Goal: Task Accomplishment & Management: Use online tool/utility

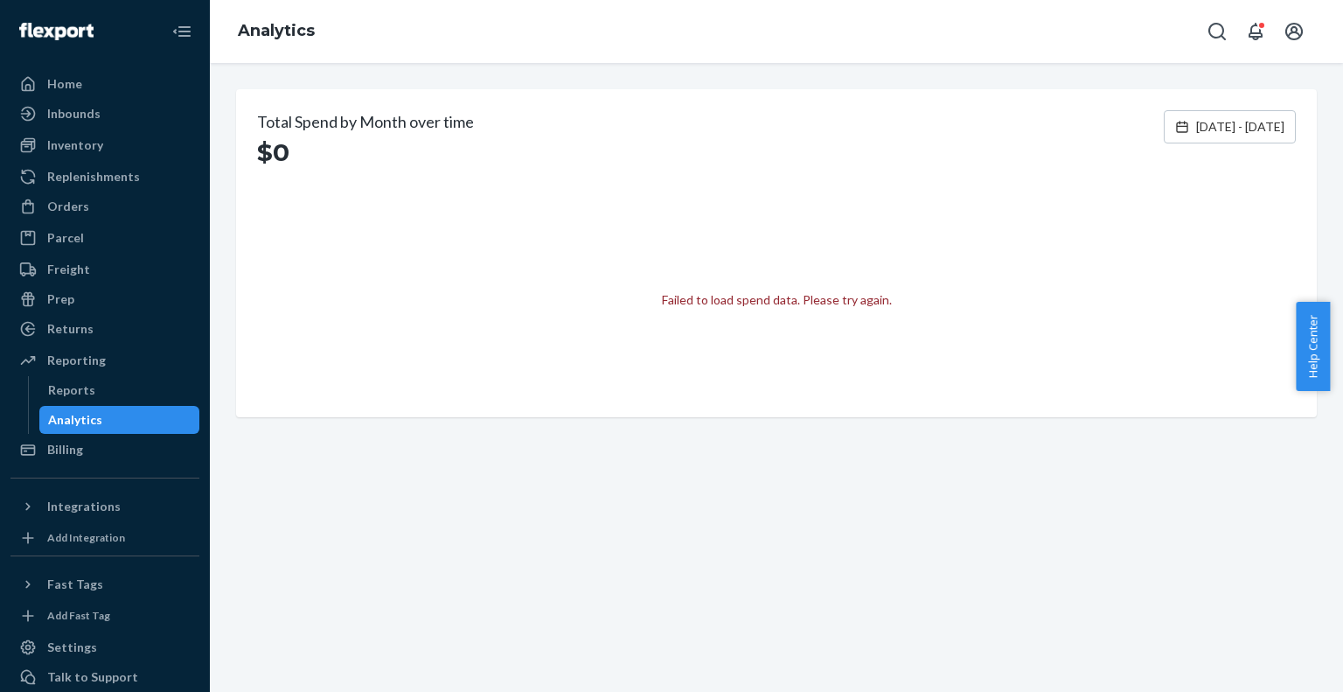
click at [706, 306] on div "Failed to load spend data. Please try again." at bounding box center [777, 299] width 230 height 17
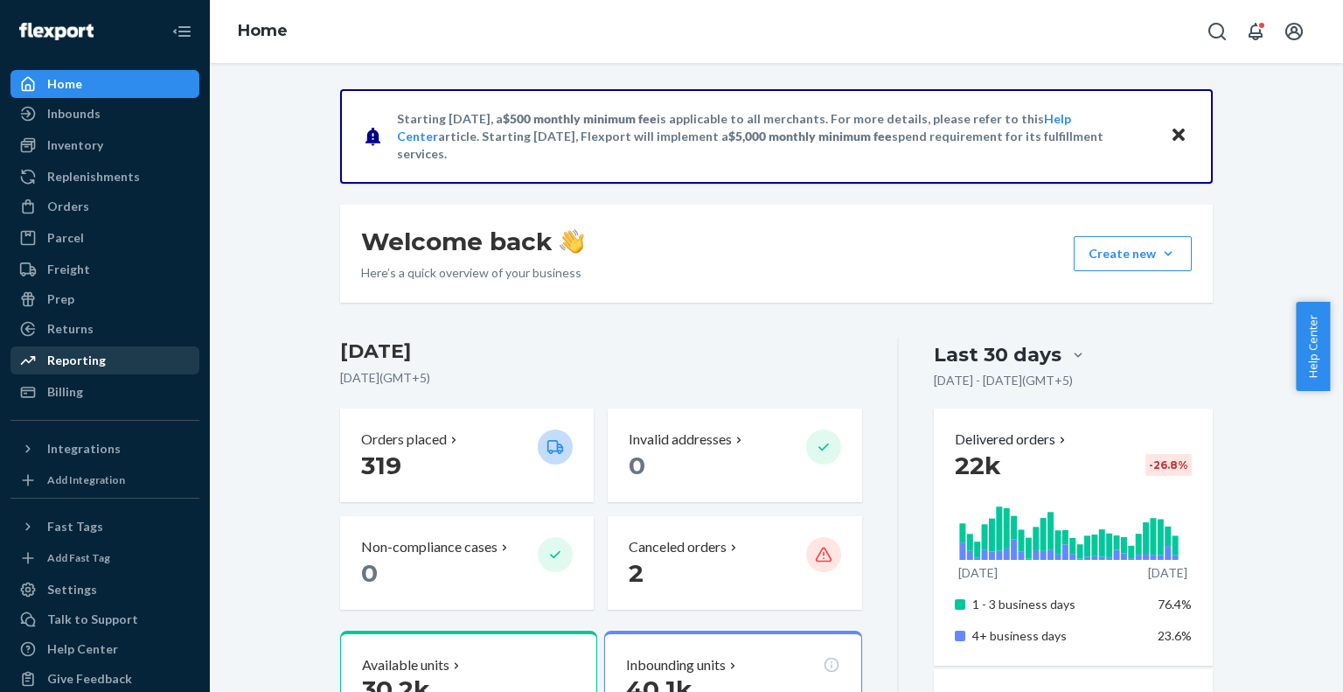
click at [85, 366] on div "Reporting" at bounding box center [76, 360] width 59 height 17
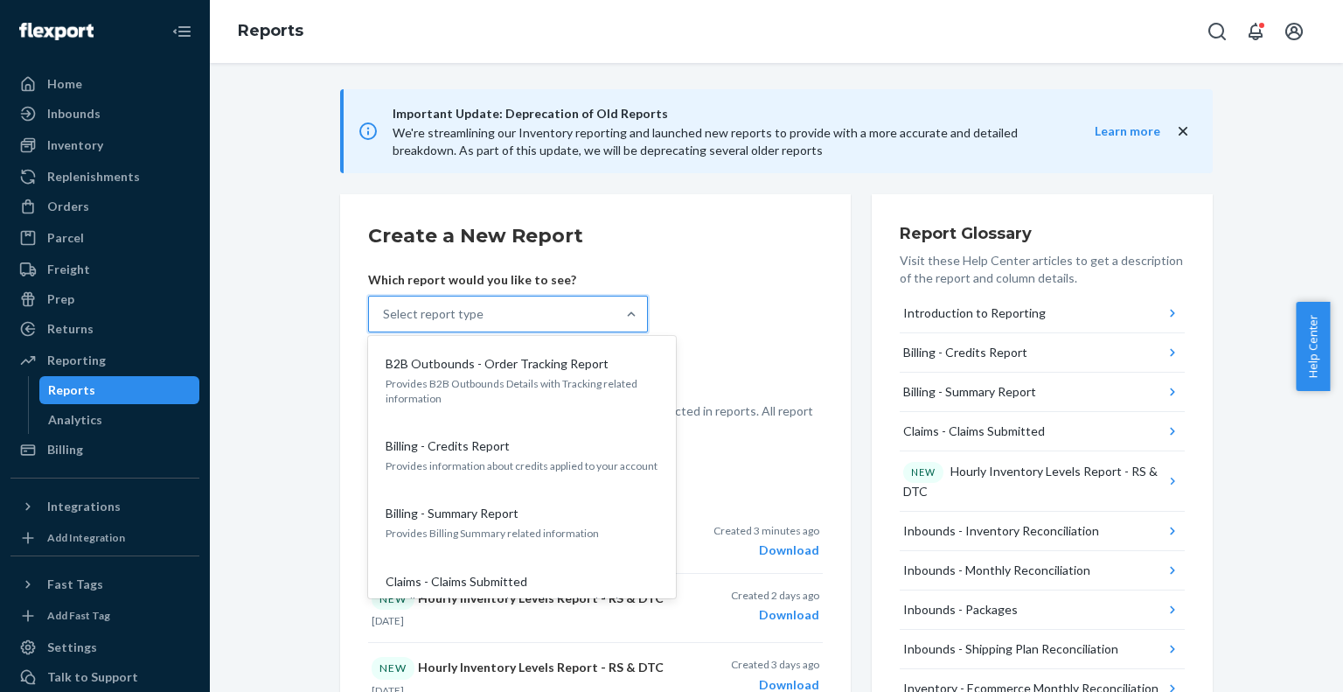
click at [529, 317] on div "Select report type" at bounding box center [492, 313] width 247 height 35
click at [385, 317] on input "option B2B Outbounds - Order Tracking Report focused, 1 of 32. 32 results avail…" at bounding box center [384, 313] width 2 height 17
click at [572, 324] on div "Select report type" at bounding box center [492, 313] width 247 height 35
click at [385, 323] on input "option B2B Outbounds - Order Tracking Report focused, 1 of 32. 32 results avail…" at bounding box center [384, 313] width 2 height 17
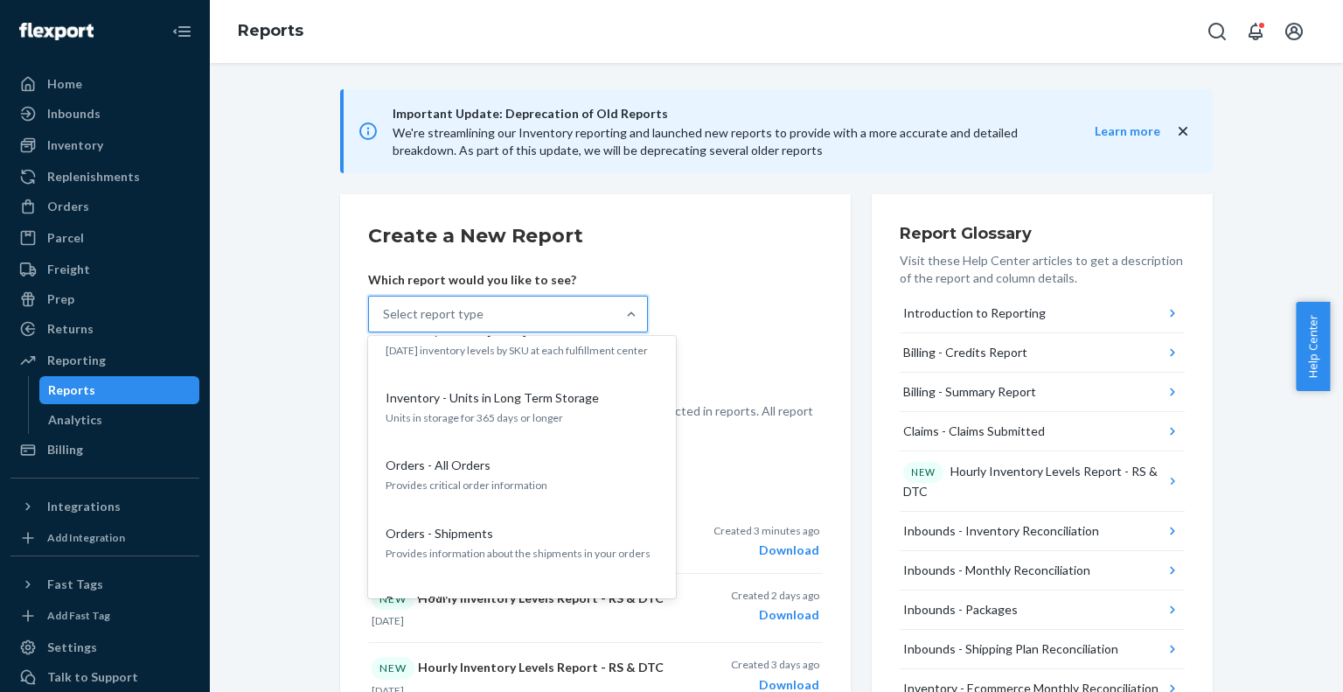
scroll to position [1412, 0]
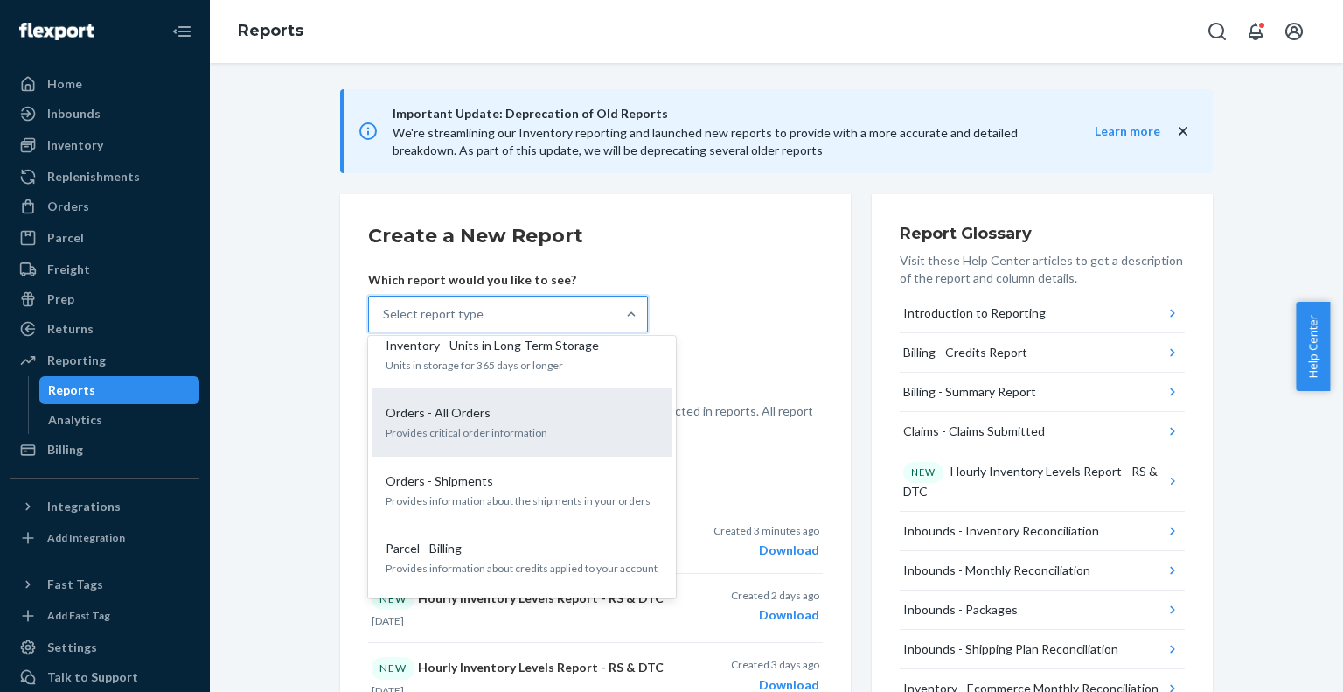
click at [484, 425] on p "Provides critical order information" at bounding box center [522, 432] width 273 height 15
click at [385, 323] on input "option Orders - All Orders focused, 18 of 32. 32 results available. Use Up and …" at bounding box center [384, 313] width 2 height 17
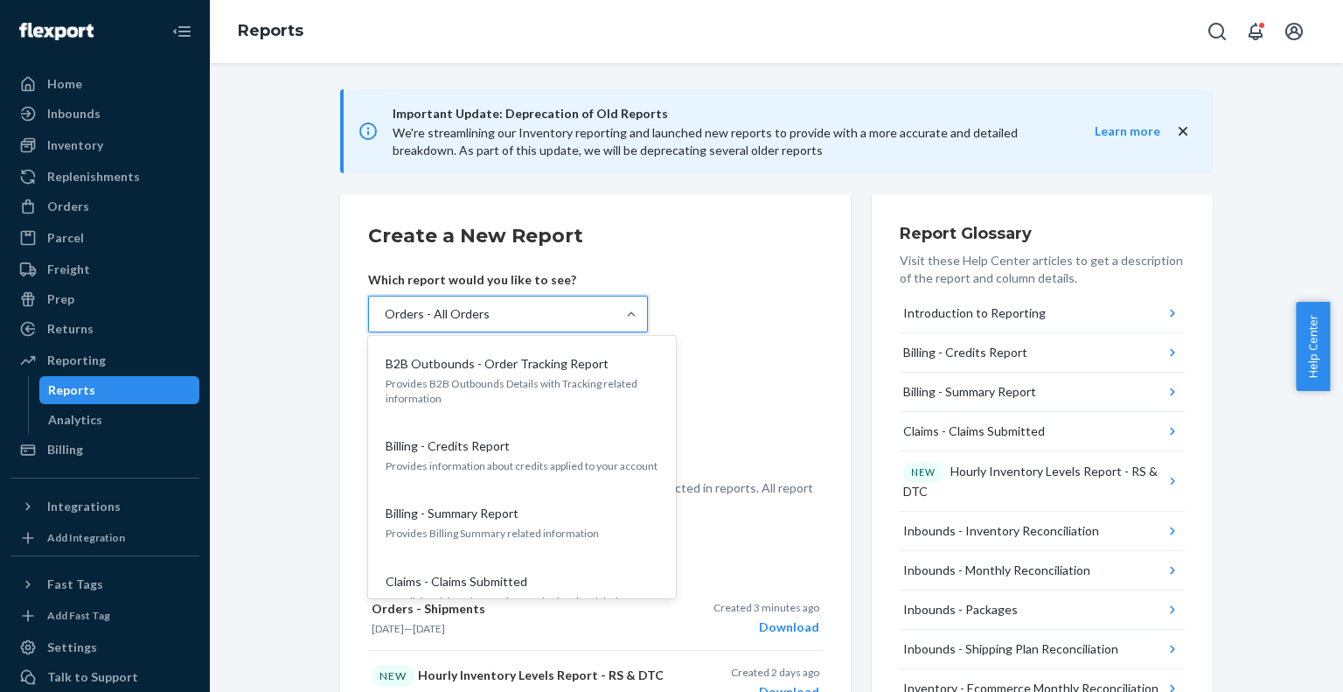
click at [479, 309] on div "Orders - All Orders" at bounding box center [437, 313] width 105 height 17
click at [385, 309] on input "option Orders - All Orders, selected. option Orders - All Orders focused, 18 of…" at bounding box center [384, 313] width 2 height 17
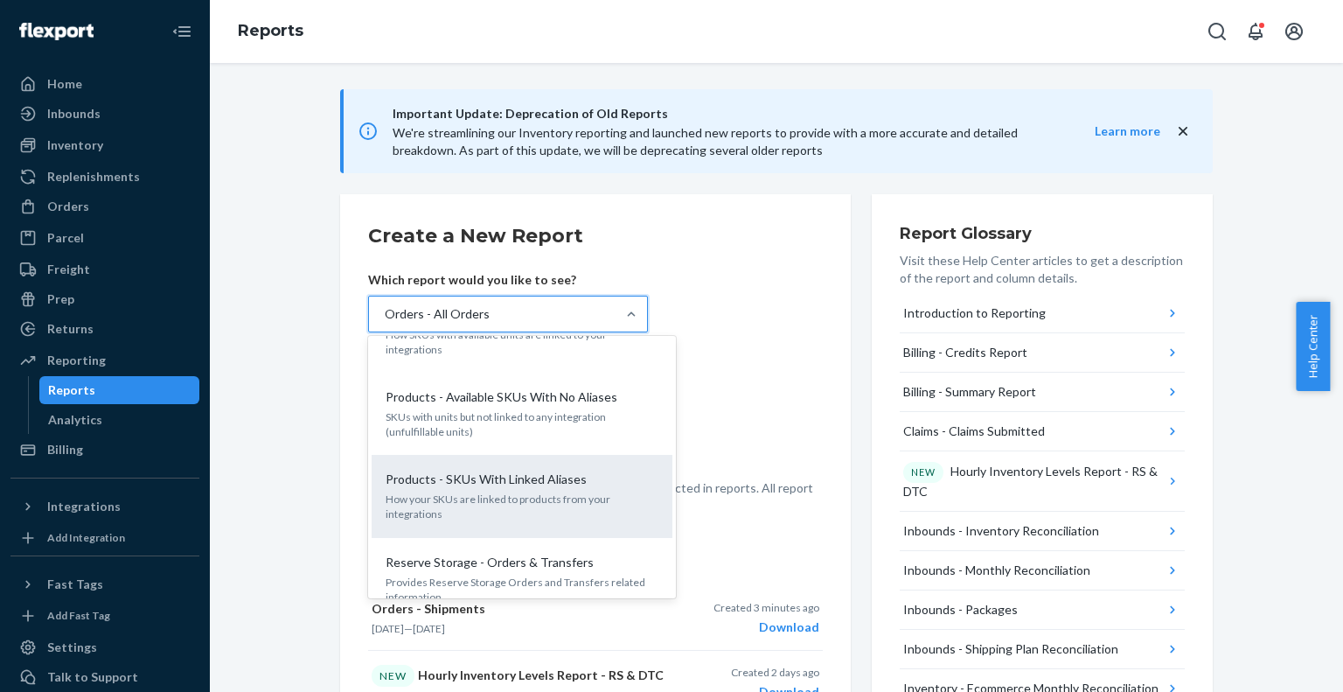
scroll to position [2097, 0]
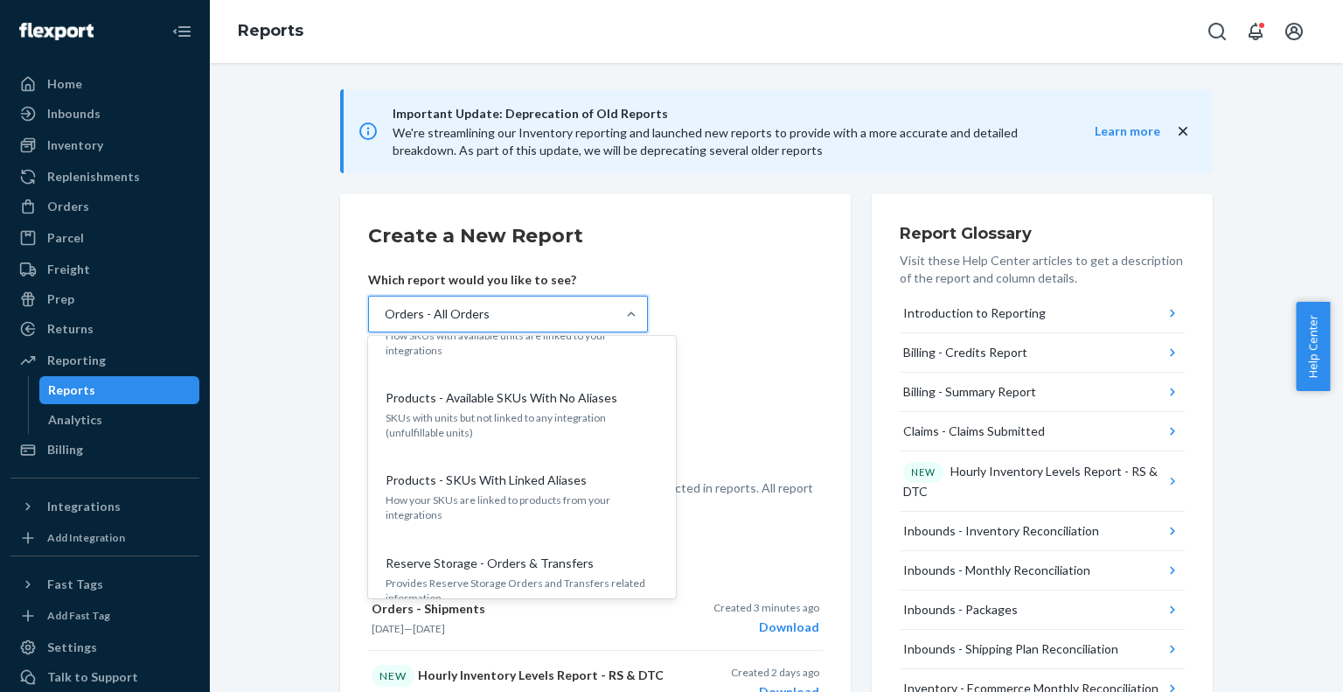
click at [764, 281] on form "Create a New Report Which report would you like to see? option Orders - All Ord…" at bounding box center [595, 368] width 455 height 292
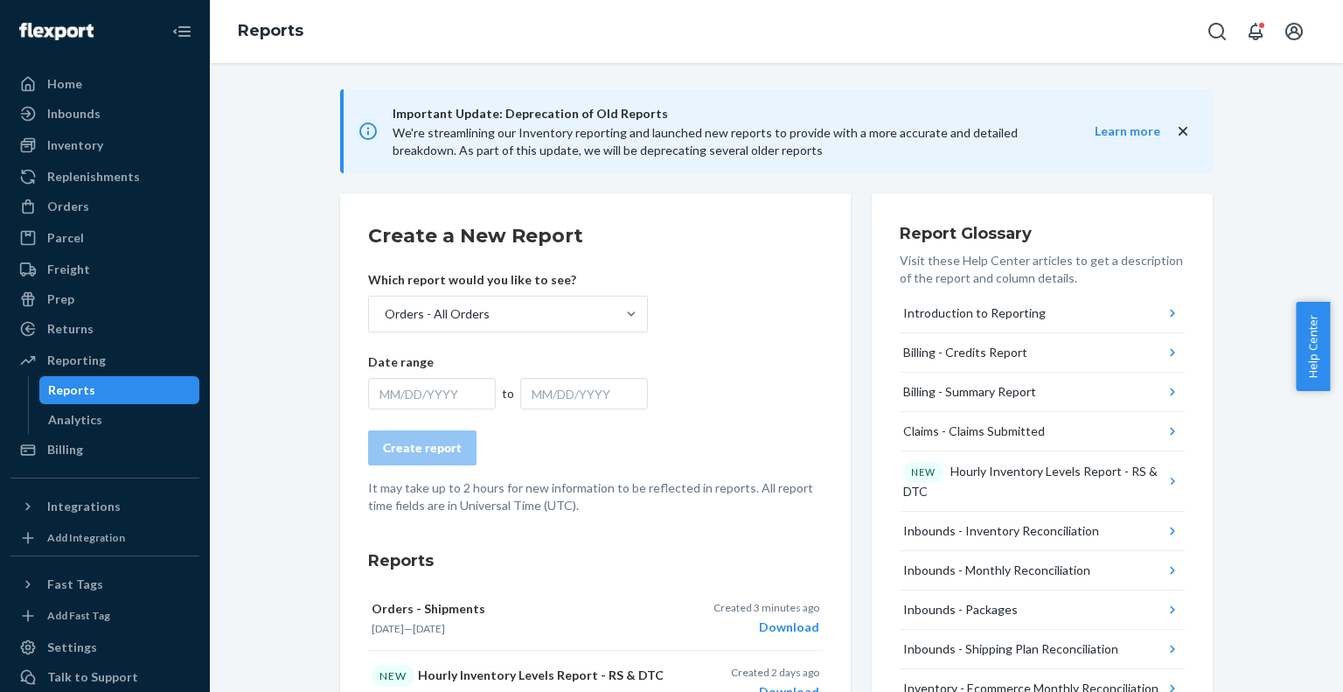
click at [520, 395] on div "MM/DD/YYYY" at bounding box center [584, 393] width 128 height 31
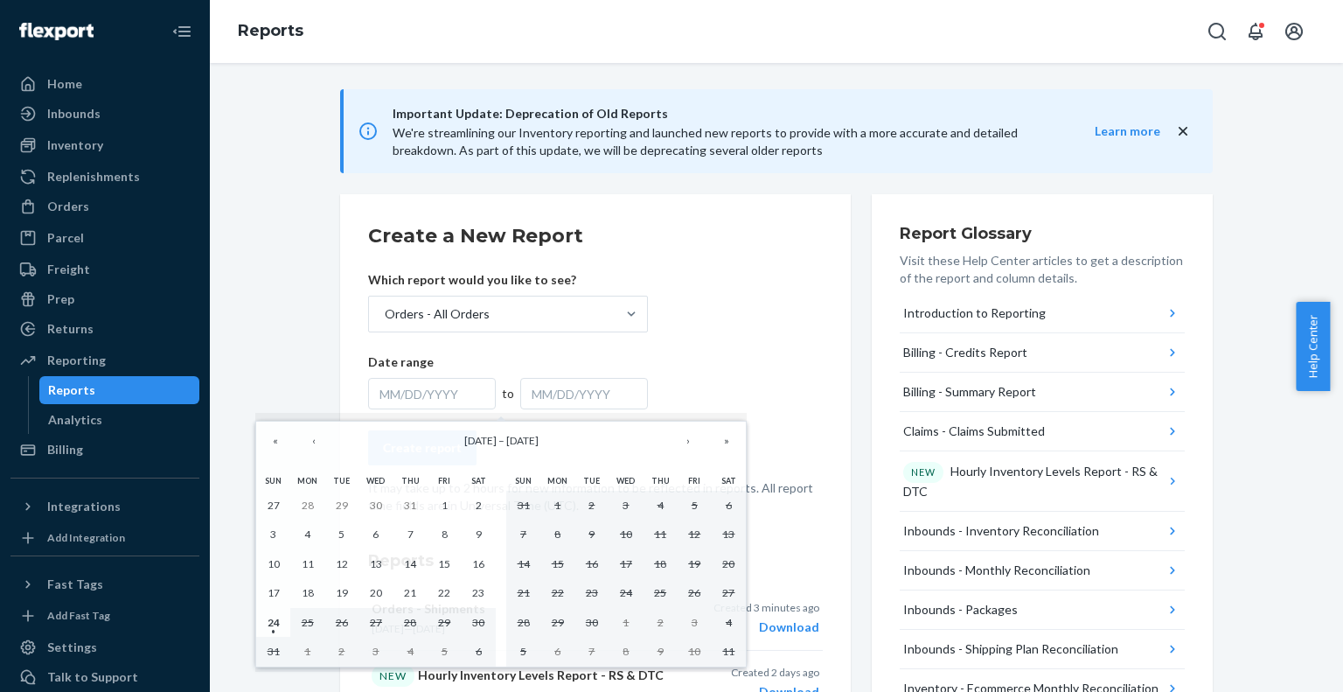
click at [422, 391] on div "MM/DD/YYYY" at bounding box center [432, 393] width 128 height 31
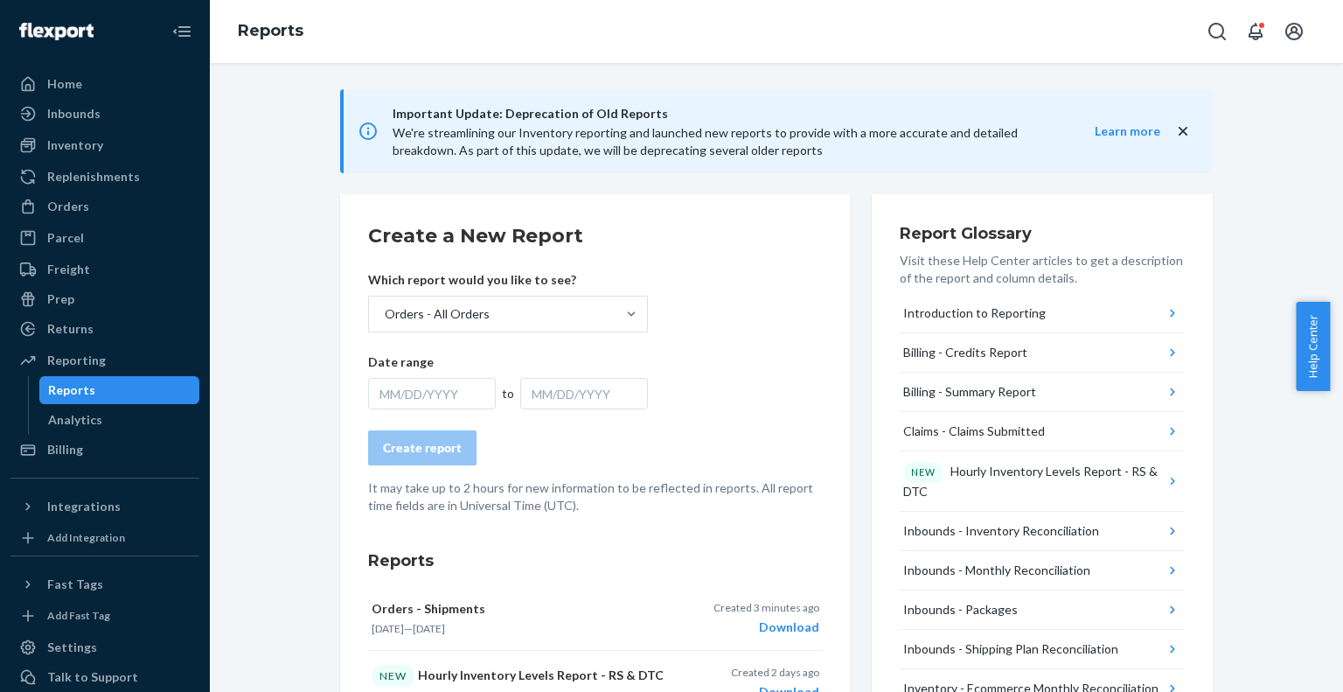
click at [405, 394] on div "MM/DD/YYYY" at bounding box center [432, 393] width 128 height 31
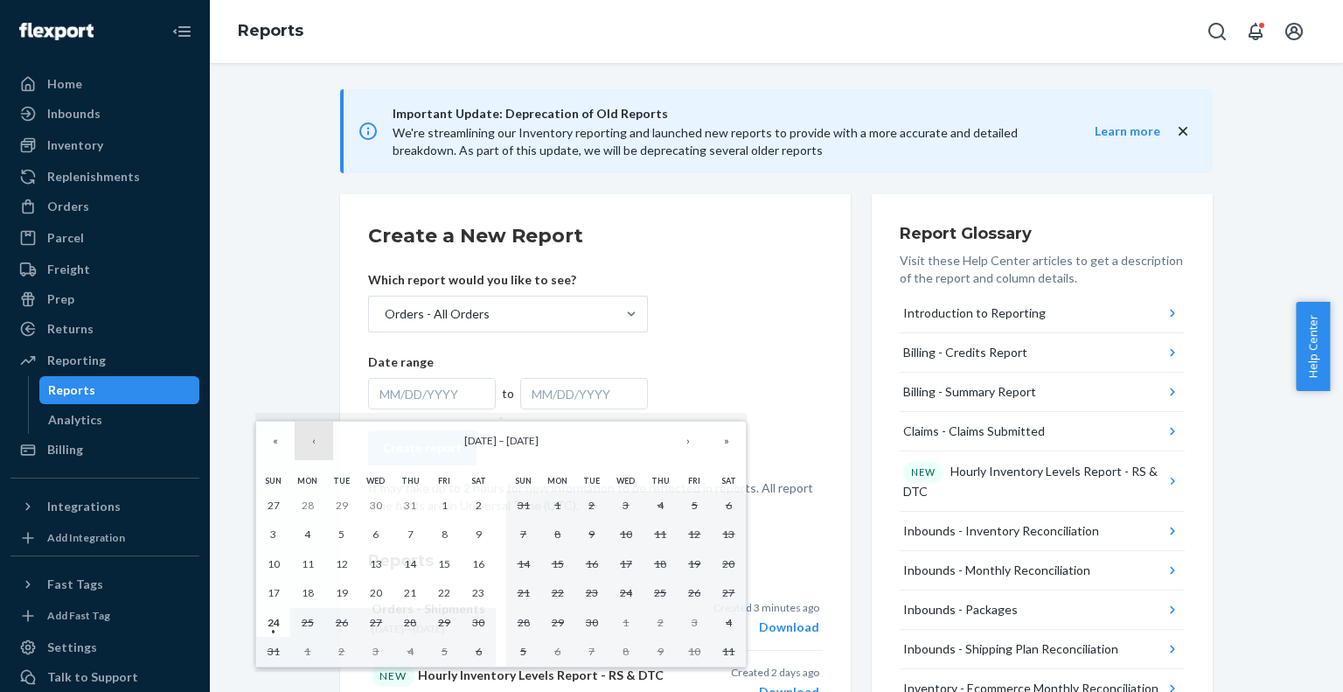
click at [315, 446] on button "‹" at bounding box center [314, 441] width 38 height 38
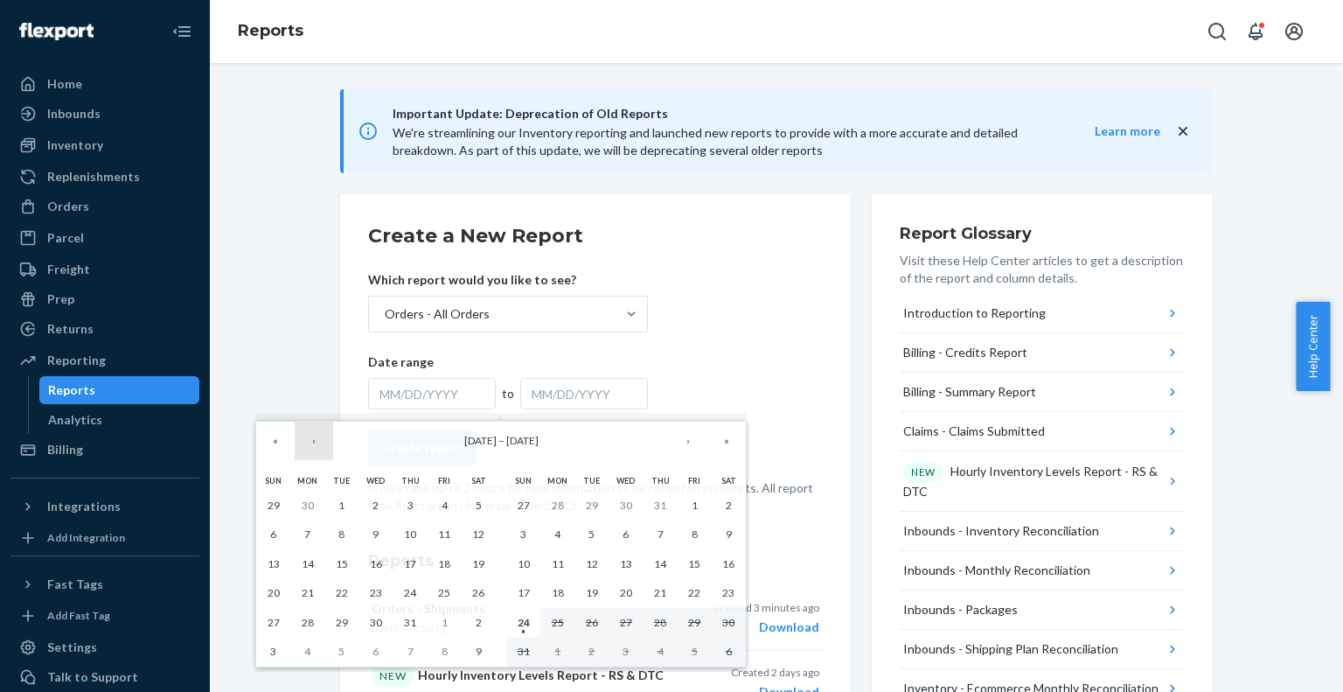
click at [315, 446] on button "‹" at bounding box center [314, 441] width 38 height 38
click at [313, 451] on button "‹" at bounding box center [314, 441] width 38 height 38
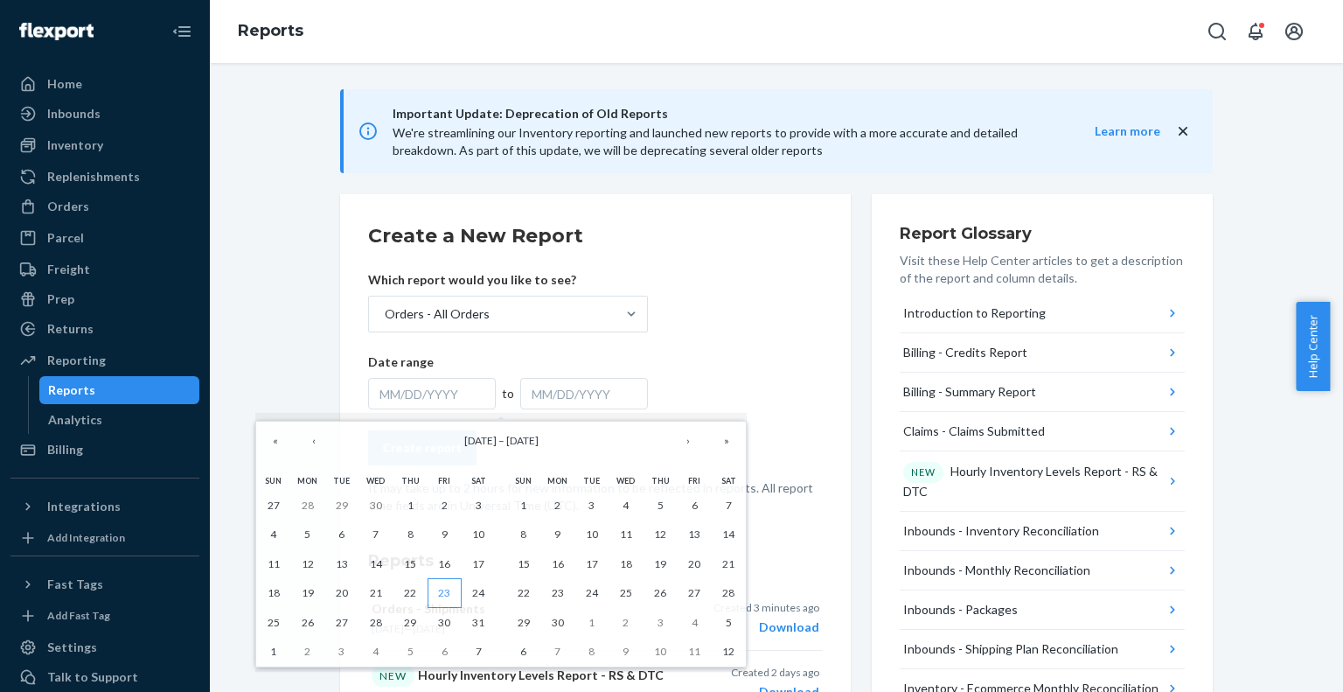
click at [451, 590] on button "23" at bounding box center [445, 593] width 34 height 30
click at [686, 439] on button "›" at bounding box center [688, 441] width 38 height 38
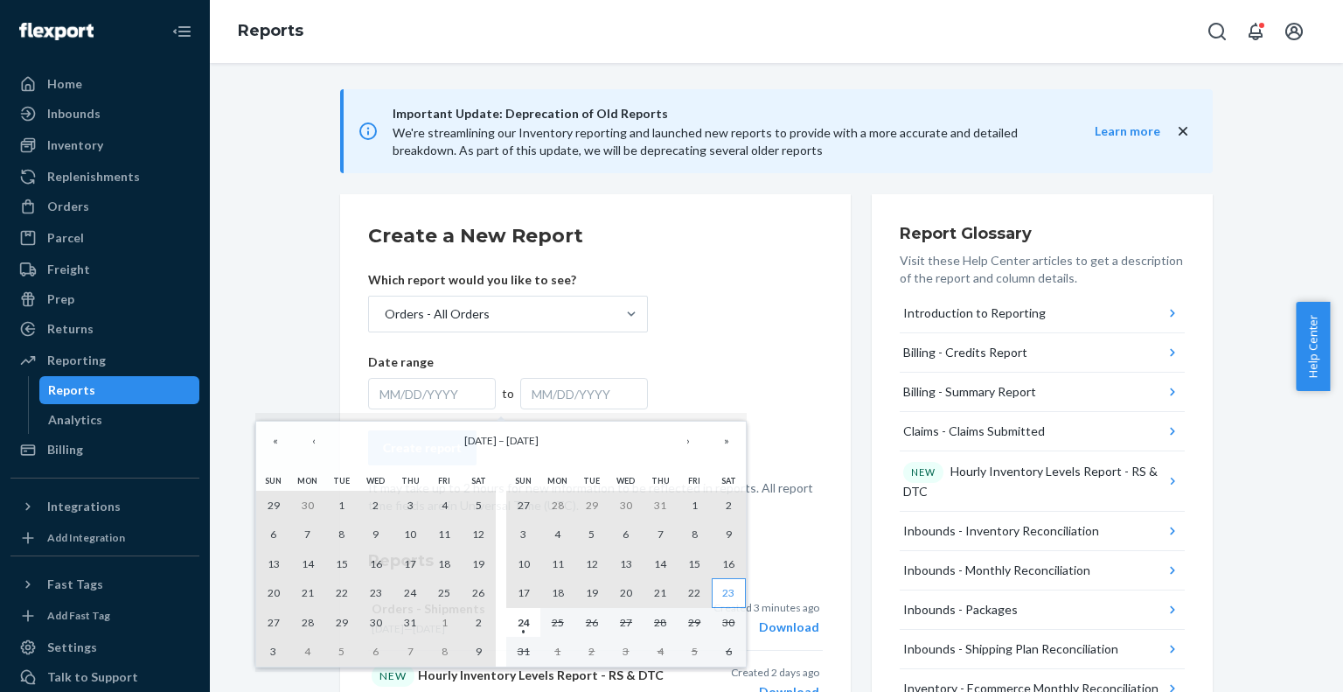
click at [735, 589] on button "23" at bounding box center [729, 593] width 34 height 30
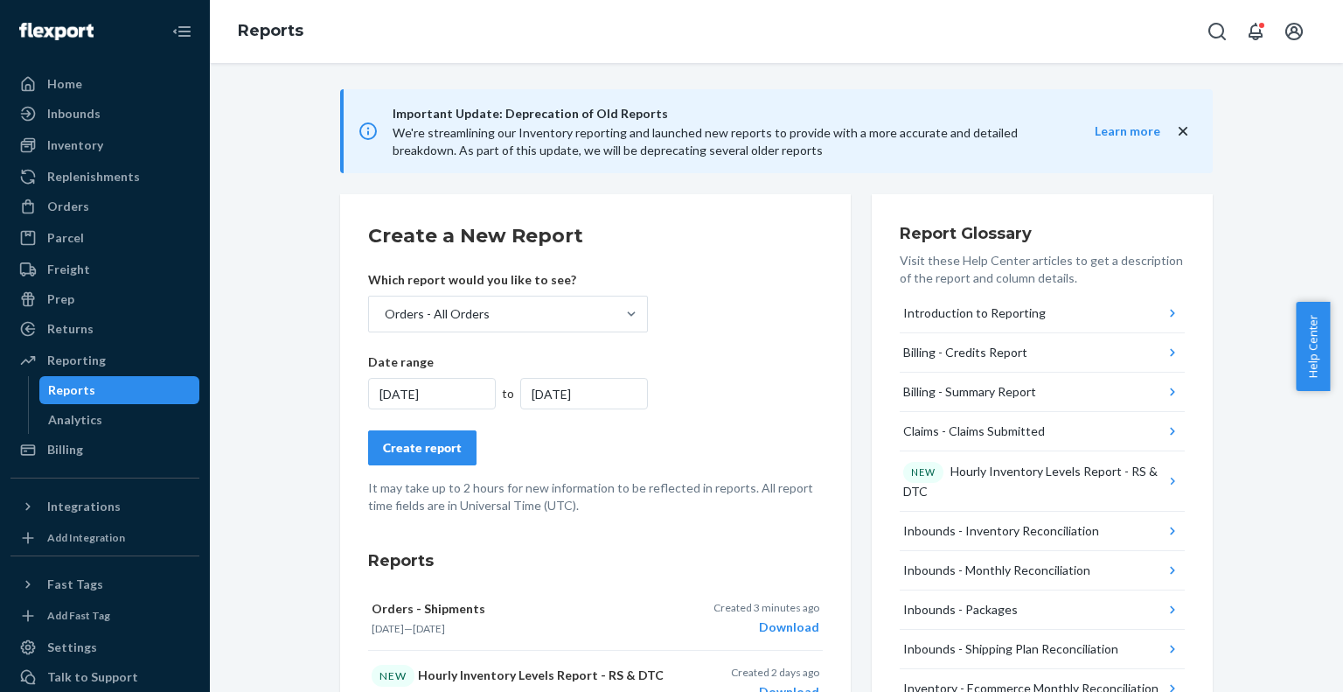
click at [410, 444] on div "Create report" at bounding box center [422, 447] width 79 height 17
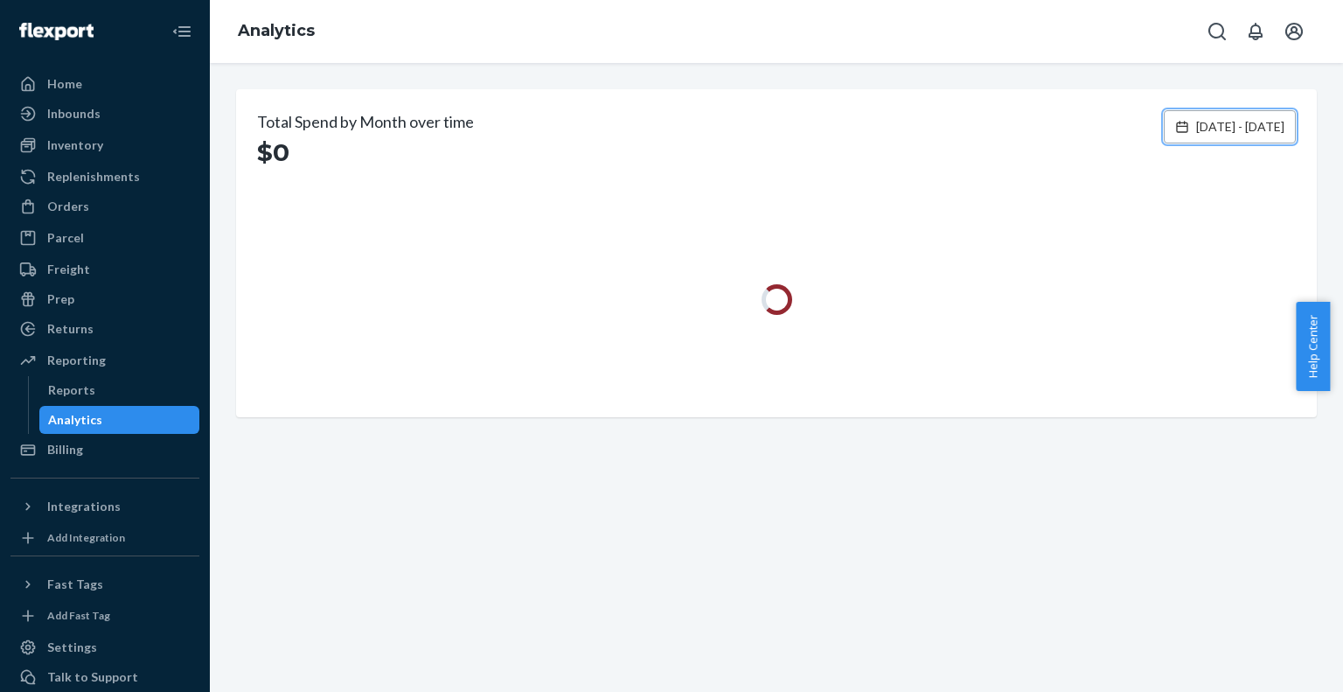
click at [1196, 135] on span "May 26, 2025 - Aug 24, 2025" at bounding box center [1240, 126] width 88 height 17
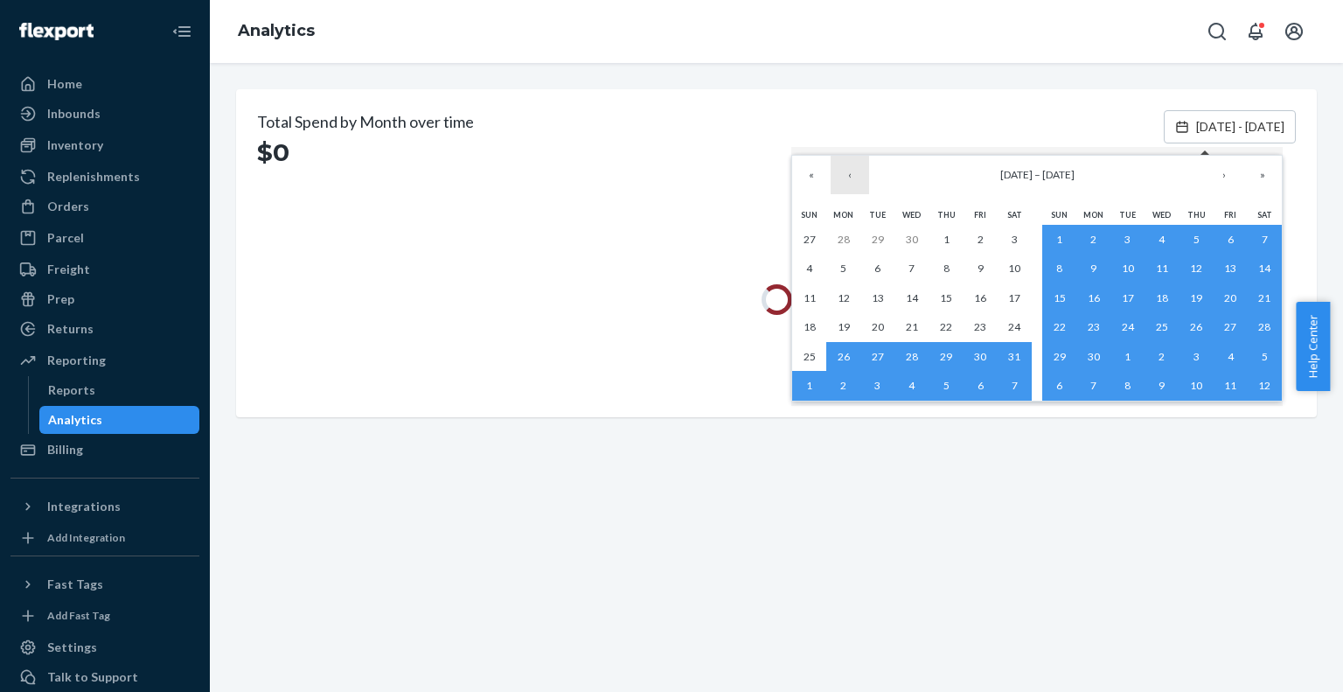
click at [856, 181] on button "‹" at bounding box center [850, 175] width 38 height 38
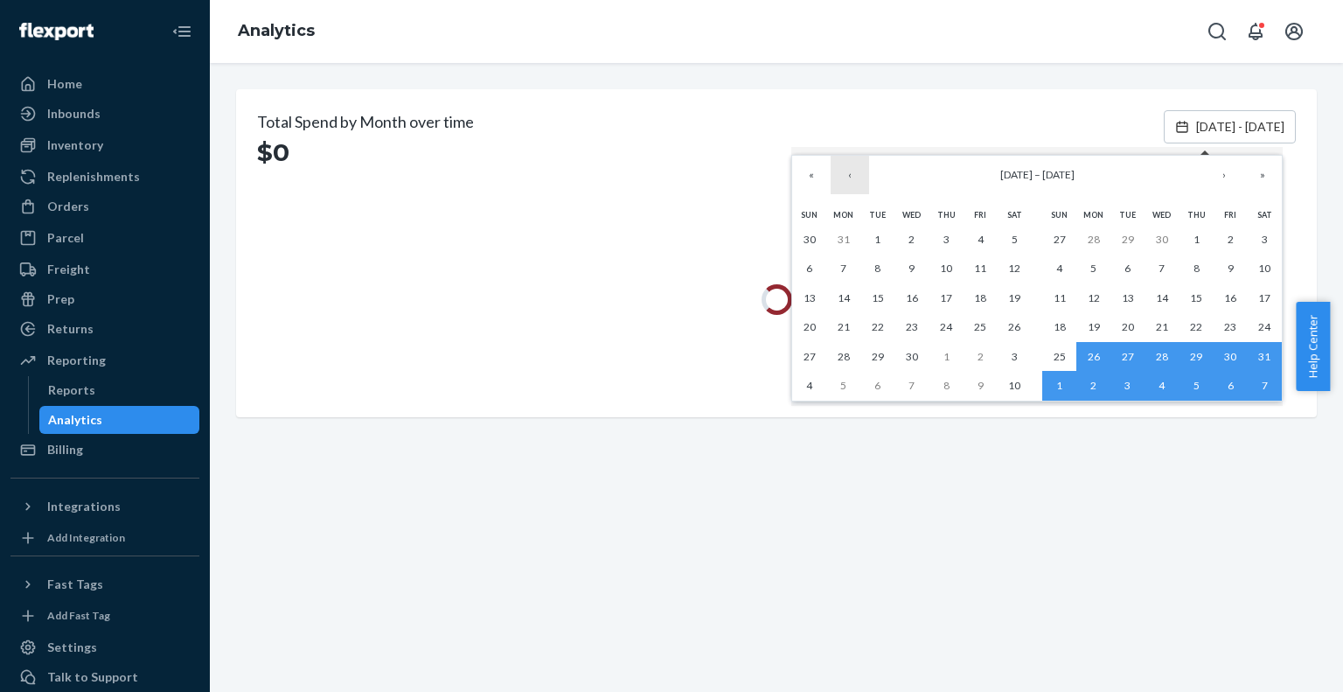
click at [856, 181] on button "‹" at bounding box center [850, 175] width 38 height 38
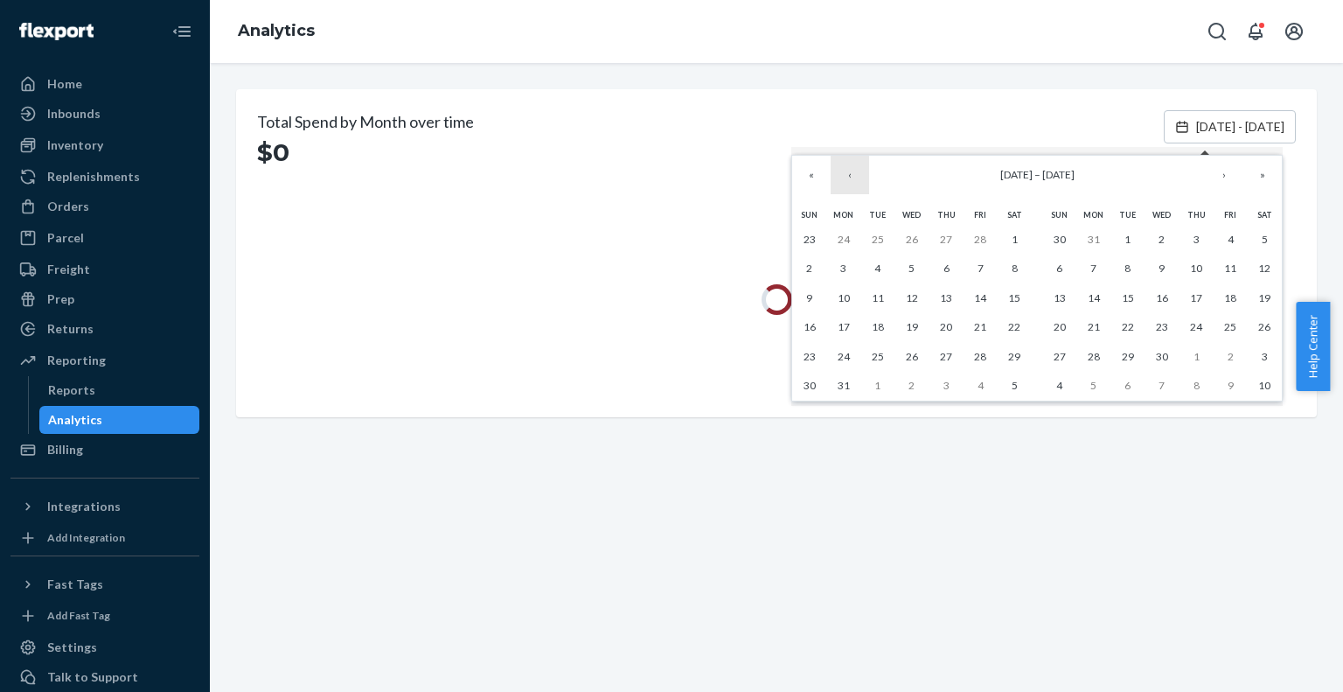
click at [856, 181] on button "‹" at bounding box center [850, 175] width 38 height 38
click at [909, 239] on abbr "1" at bounding box center [912, 239] width 6 height 13
click at [1224, 174] on button "›" at bounding box center [1224, 175] width 38 height 38
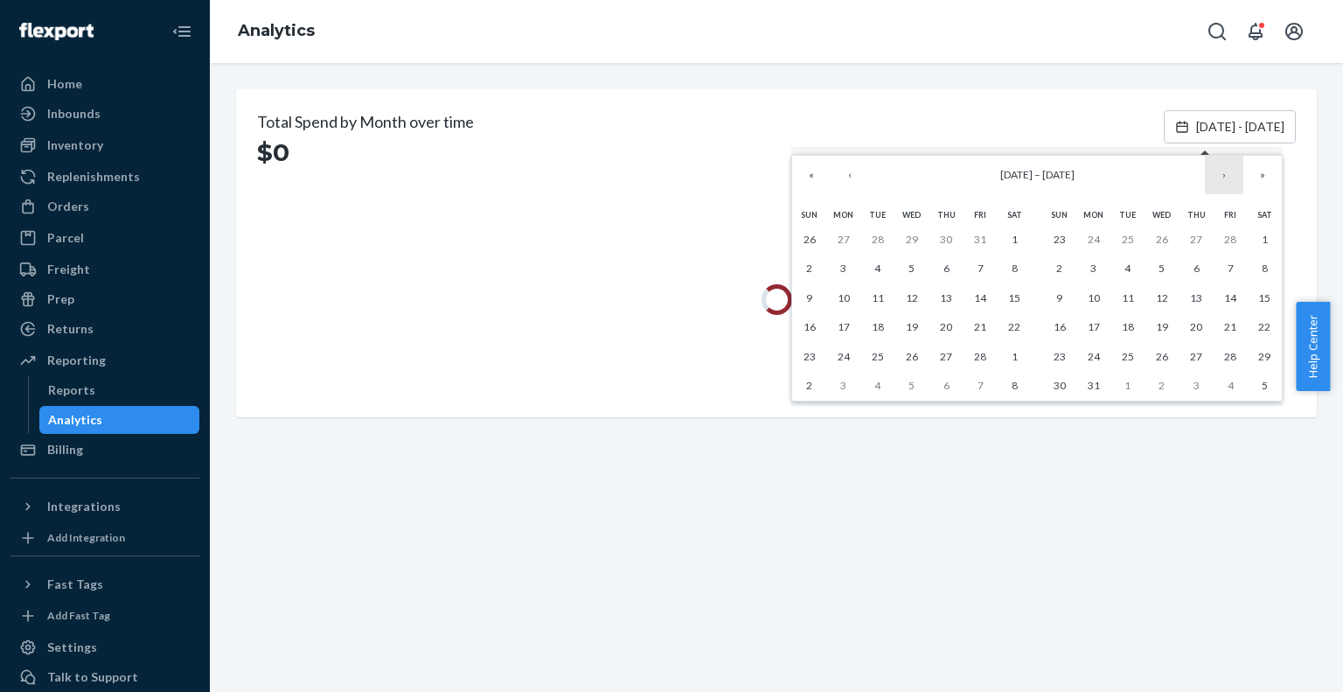
click at [1224, 174] on button "›" at bounding box center [1224, 175] width 38 height 38
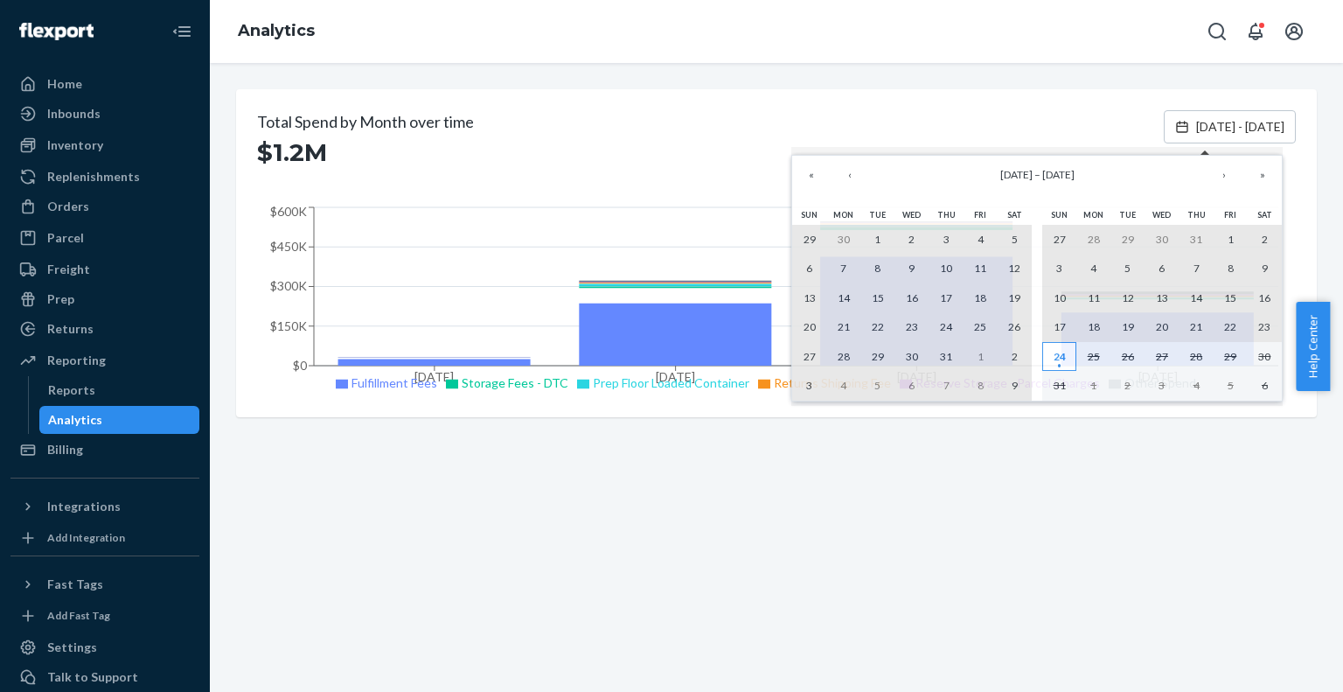
click at [1059, 353] on abbr "24" at bounding box center [1060, 356] width 12 height 13
